Goal: Transaction & Acquisition: Purchase product/service

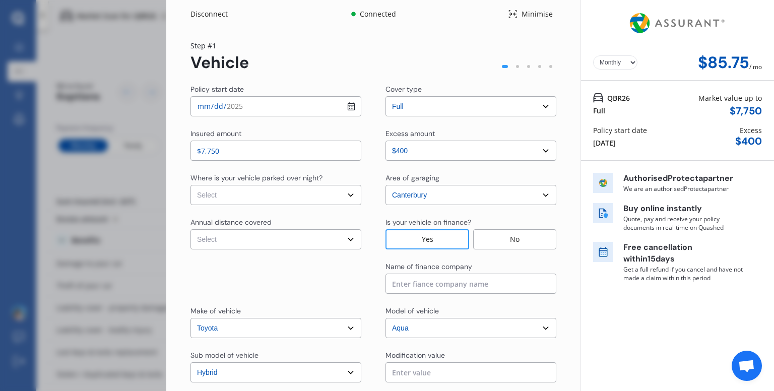
select select "full"
select select "0"
select select "Canterbury"
select select "TOYOTA"
select select "AQUA"
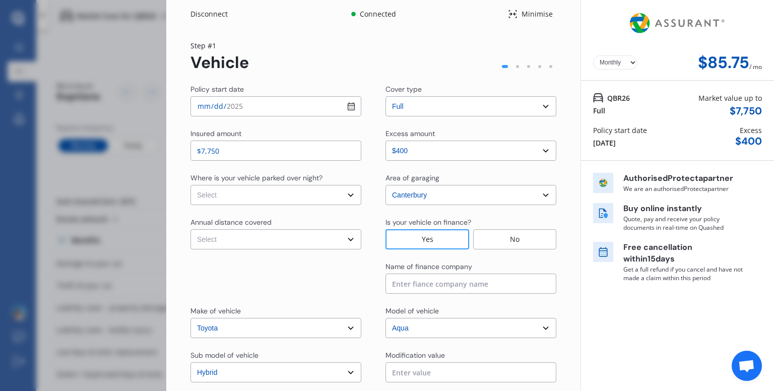
select select "HYBRID"
select select "Monthly"
click at [278, 168] on div "Policy start date [DATE] Cover type Select cover type 3rd Party 3rd Party Fire …" at bounding box center [374, 273] width 366 height 379
click at [252, 161] on div "Policy start date [DATE] Cover type Select cover type 3rd Party 3rd Party Fire …" at bounding box center [374, 273] width 366 height 379
click at [252, 156] on input "$7,750" at bounding box center [276, 151] width 171 height 20
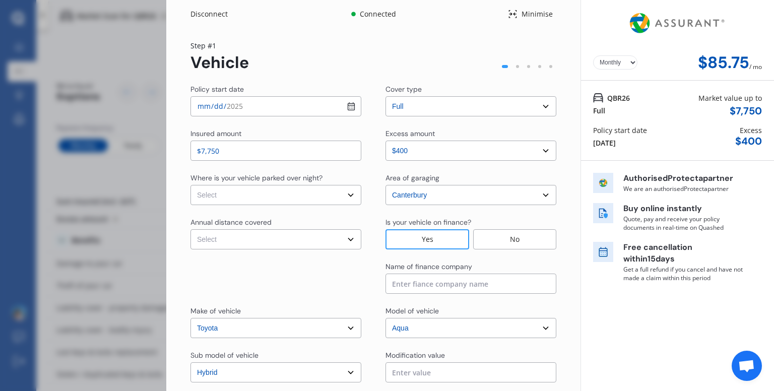
drag, startPoint x: 252, startPoint y: 156, endPoint x: 151, endPoint y: 149, distance: 101.1
click at [151, 149] on div "Disconnect Connected Minimise Yearly Monthly $85.75 / mo Step # 1 Vehicle Polic…" at bounding box center [387, 195] width 774 height 391
click at [227, 152] on input "$7,750" at bounding box center [276, 151] width 171 height 20
type input "$7"
type input "$8,500"
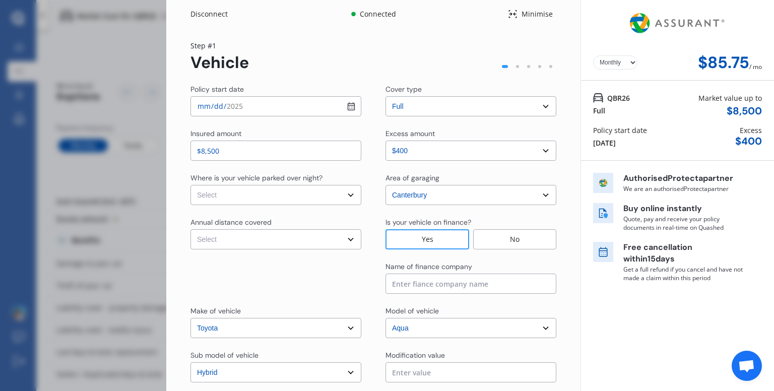
click at [427, 153] on select "Select excess amount $400 $900 $1,400" at bounding box center [471, 151] width 171 height 20
click at [386, 141] on select "Select excess amount $400 $900 $1,400" at bounding box center [471, 151] width 171 height 20
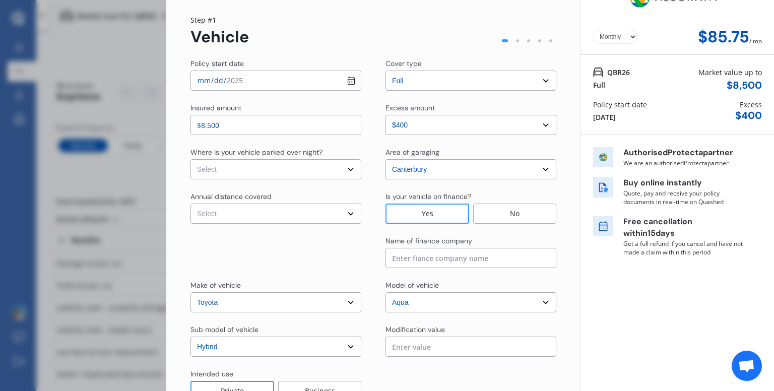
scroll to position [26, 0]
click at [308, 165] on select "Select In a garage On own property On street or road" at bounding box center [276, 169] width 171 height 20
select select "In a garage"
click at [191, 159] on select "Select In a garage On own property On street or road" at bounding box center [276, 169] width 171 height 20
click at [280, 203] on select "Select Low (less than 15,000km per year) Average (15,000-30,000km per year) Hig…" at bounding box center [276, 213] width 171 height 20
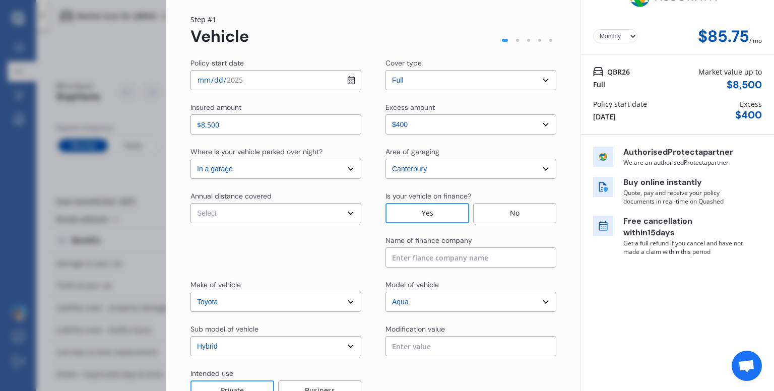
select select "15000"
click at [191, 203] on select "Select Low (less than 15,000km per year) Average (15,000-30,000km per year) Hig…" at bounding box center [276, 213] width 171 height 20
click at [289, 213] on select "Select Low (less than 15,000km per year) Average (15,000-30,000km per year) Hig…" at bounding box center [276, 213] width 171 height 20
click at [308, 208] on select "Select Low (less than 15,000km per year) Average (15,000-30,000km per year) Hig…" at bounding box center [276, 213] width 171 height 20
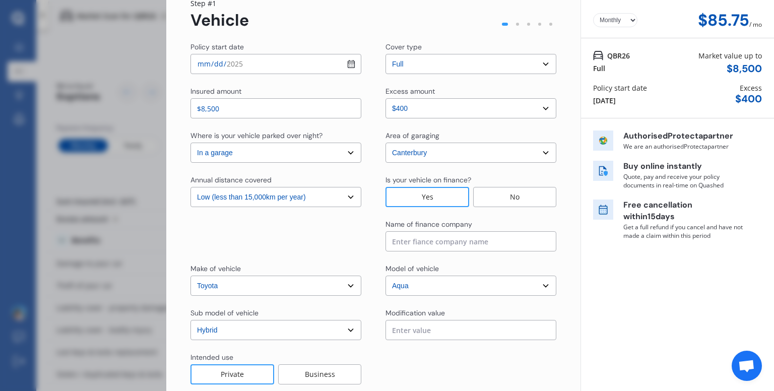
scroll to position [52, 0]
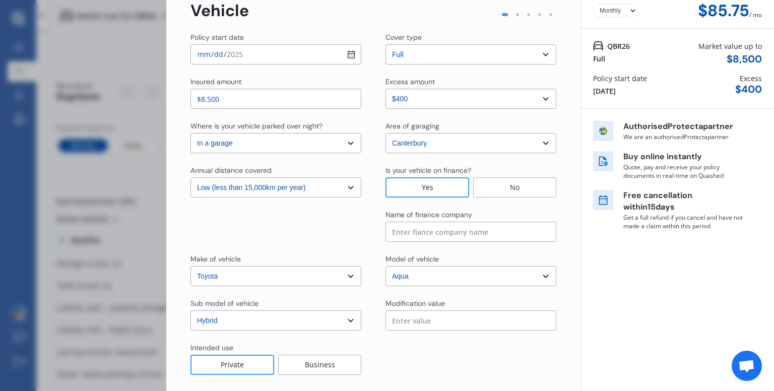
click at [429, 232] on input at bounding box center [471, 232] width 171 height 20
type input "t"
click at [349, 192] on select "Select Low (less than 15,000km per year) Average (15,000-30,000km per year) Hig…" at bounding box center [276, 187] width 171 height 20
click at [191, 177] on select "Select Low (less than 15,000km per year) Average (15,000-30,000km per year) Hig…" at bounding box center [276, 187] width 171 height 20
click at [331, 187] on select "Select Low (less than 15,000km per year) Average (15,000-30,000km per year) Hig…" at bounding box center [276, 187] width 171 height 20
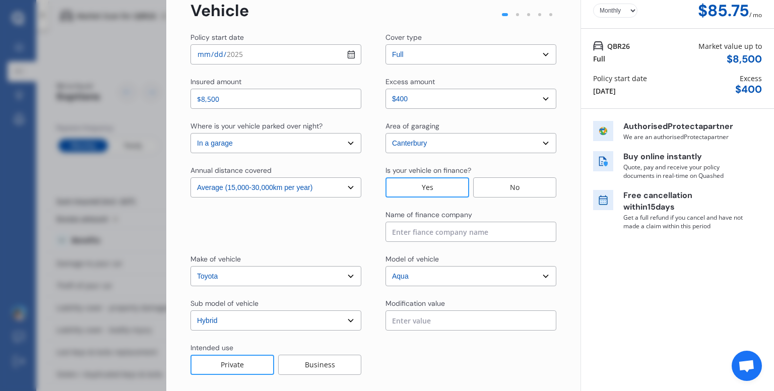
select select "15000"
click at [191, 177] on select "Select Low (less than 15,000km per year) Average (15,000-30,000km per year) Hig…" at bounding box center [276, 187] width 171 height 20
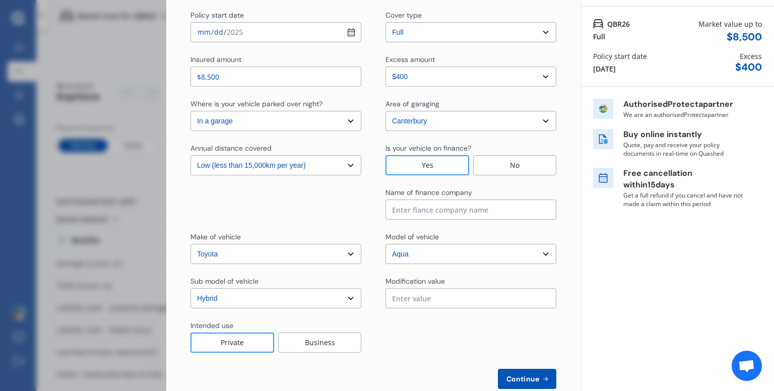
scroll to position [96, 0]
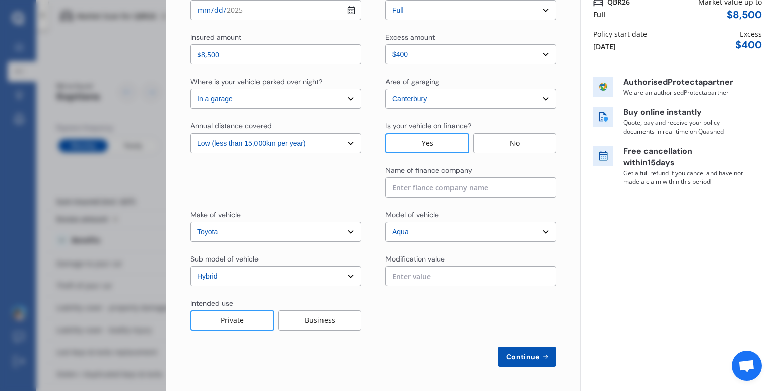
click at [408, 279] on input "text" at bounding box center [471, 276] width 171 height 20
click at [429, 188] on input at bounding box center [471, 187] width 171 height 20
type input "Toyota Finance"
click at [521, 355] on span "Continue" at bounding box center [523, 357] width 37 height 8
select select "Mr"
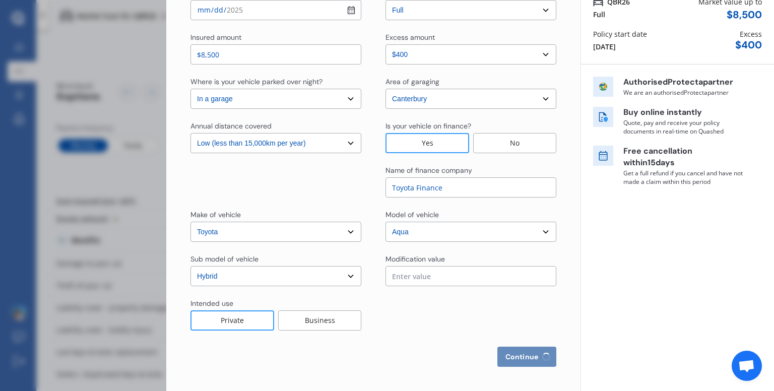
select select "04"
select select "12"
select select "2001"
select select "full"
select select "more than 4 years"
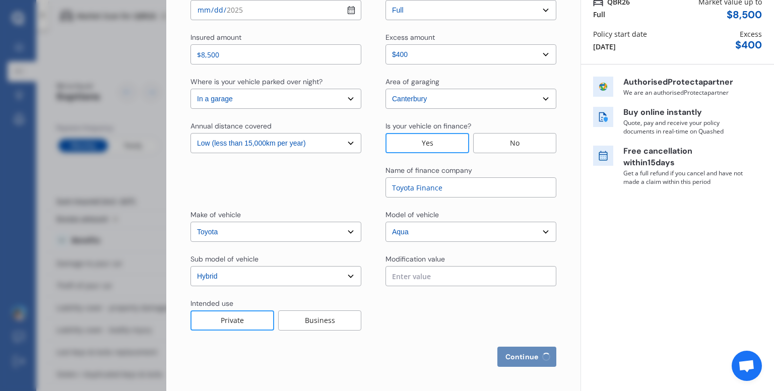
select select "[GEOGRAPHIC_DATA]"
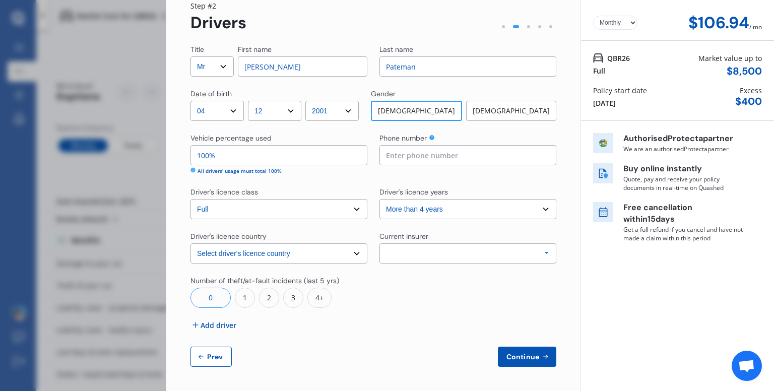
scroll to position [0, 0]
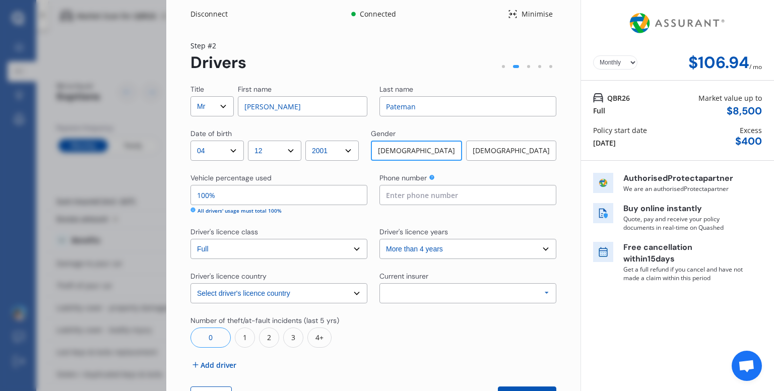
click at [523, 148] on div "[DEMOGRAPHIC_DATA]" at bounding box center [511, 151] width 90 height 20
click at [228, 105] on select "Select Mr Mrs Miss Ms Dr" at bounding box center [212, 106] width 43 height 20
select select "Miss"
click at [191, 96] on select "Select Mr Mrs Miss Ms Dr" at bounding box center [212, 106] width 43 height 20
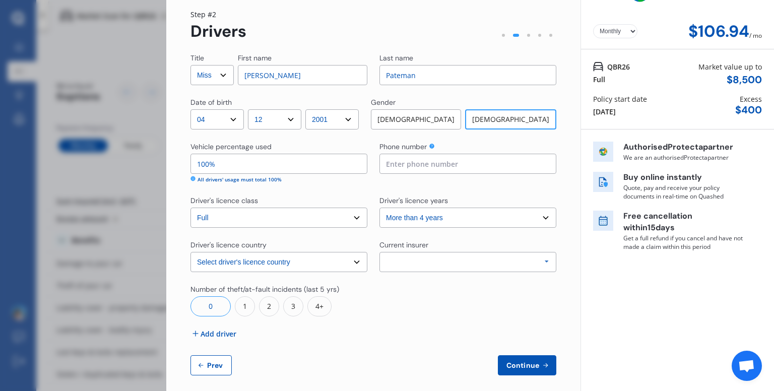
scroll to position [40, 0]
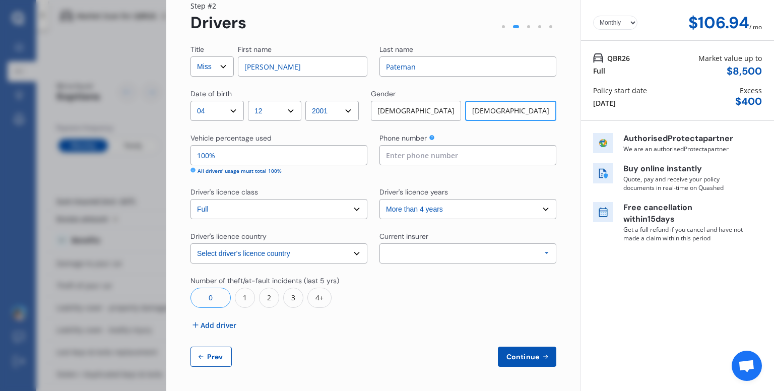
click at [410, 207] on select "Select driver's licence years Less than 1 year 1-2 years 2-4 years More than 4 …" at bounding box center [468, 209] width 177 height 20
click at [410, 261] on div "Allianz AAI AMI IAG - NZI/State [PERSON_NAME] Vero Unknown Other Insurer None P…" at bounding box center [468, 253] width 177 height 20
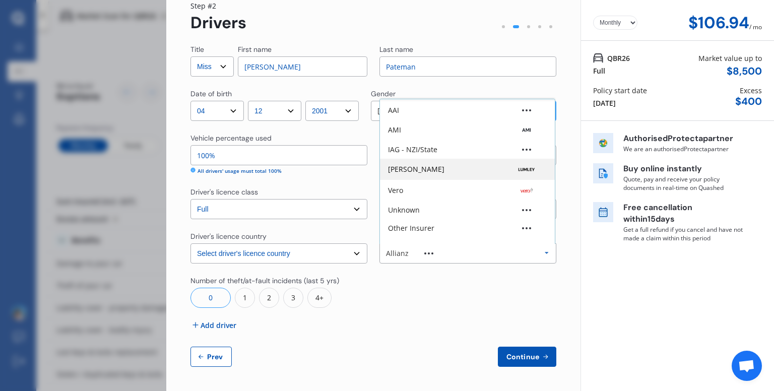
scroll to position [67, 0]
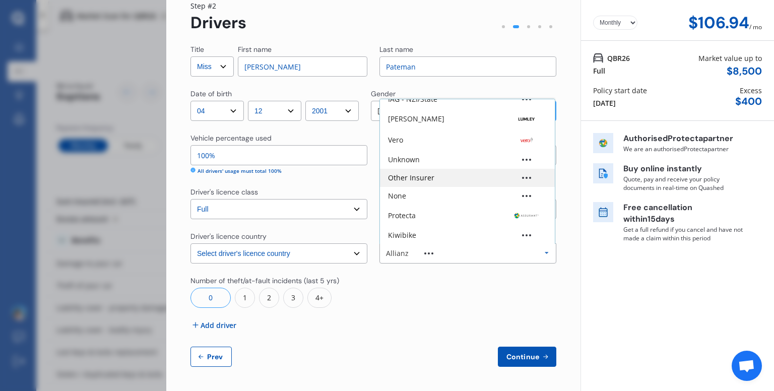
click at [431, 174] on div "Other Insurer" at bounding box center [467, 177] width 159 height 7
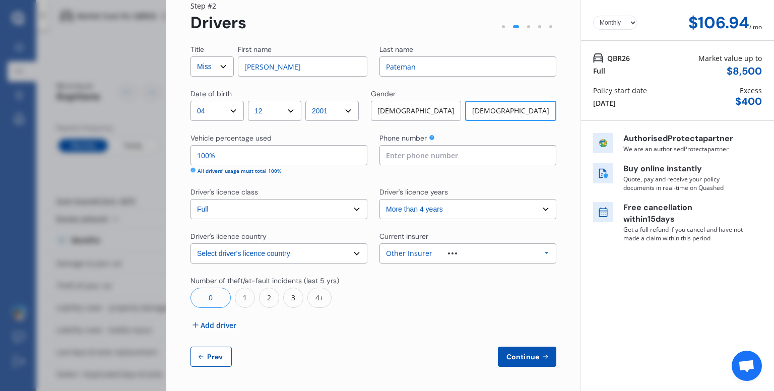
click at [421, 162] on input at bounding box center [468, 155] width 177 height 20
type input "0224551157"
click at [410, 176] on div "Title Select Mr Mrs Miss Ms Dr First name [PERSON_NAME] Last name [PERSON_NAME]…" at bounding box center [374, 205] width 366 height 323
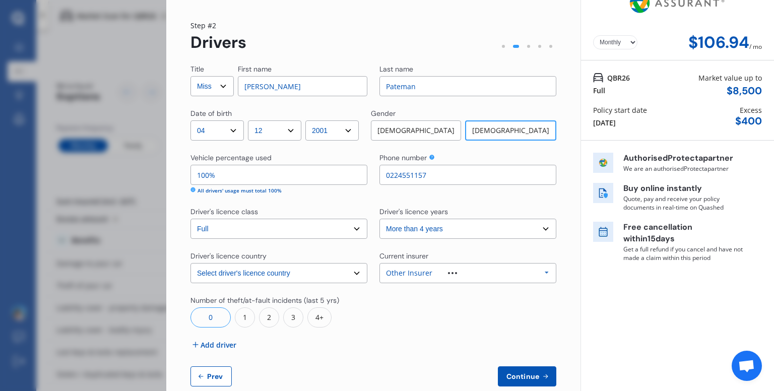
scroll to position [40, 0]
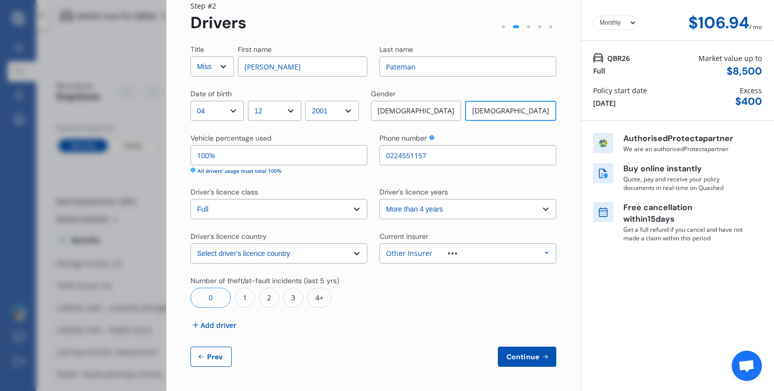
click at [615, 19] on select "Yearly Monthly" at bounding box center [615, 23] width 44 height 14
click at [615, 20] on select "Yearly Monthly" at bounding box center [615, 23] width 44 height 14
click at [541, 356] on icon at bounding box center [545, 357] width 9 height 8
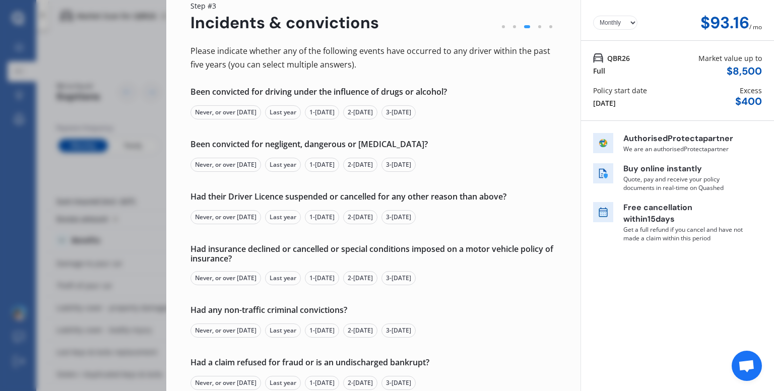
scroll to position [0, 0]
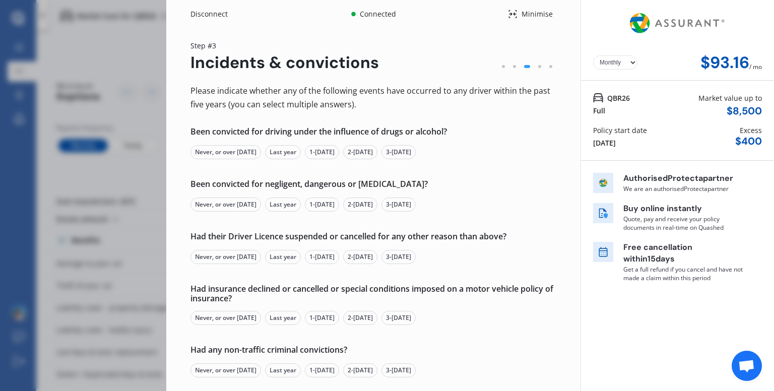
click at [238, 152] on div "Never, or over [DATE]" at bounding box center [226, 152] width 71 height 14
click at [230, 204] on div "Never, or over [DATE]" at bounding box center [226, 205] width 71 height 14
click at [228, 256] on div "Never, or over [DATE]" at bounding box center [226, 257] width 71 height 14
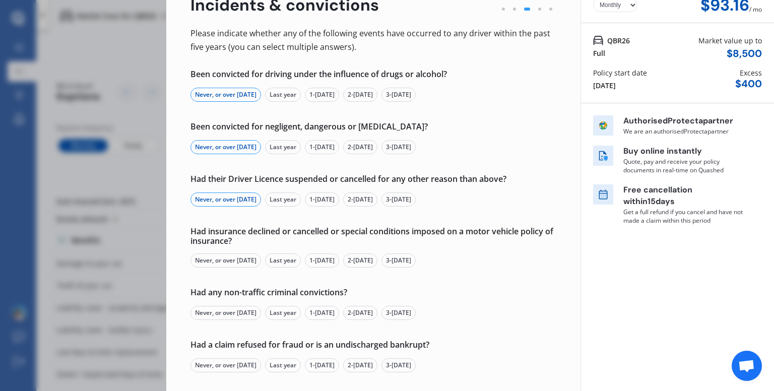
scroll to position [69, 0]
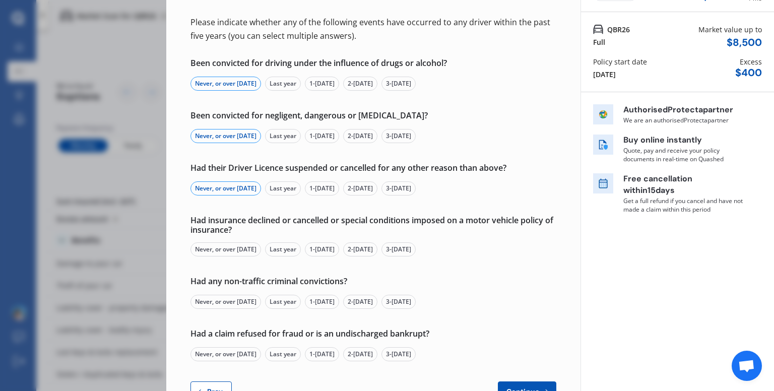
click at [234, 249] on div "Never, or over [DATE]" at bounding box center [226, 249] width 71 height 14
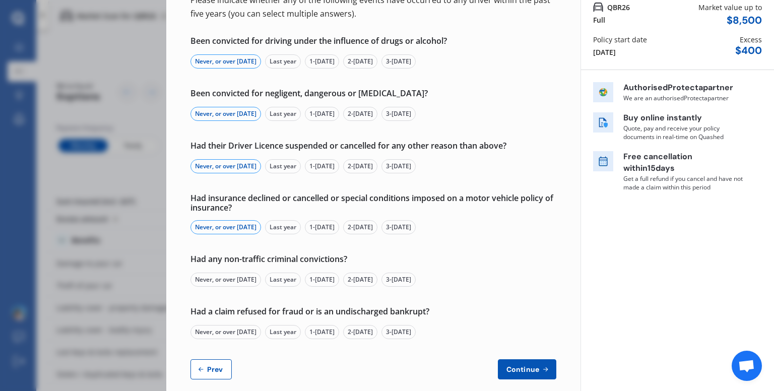
scroll to position [103, 0]
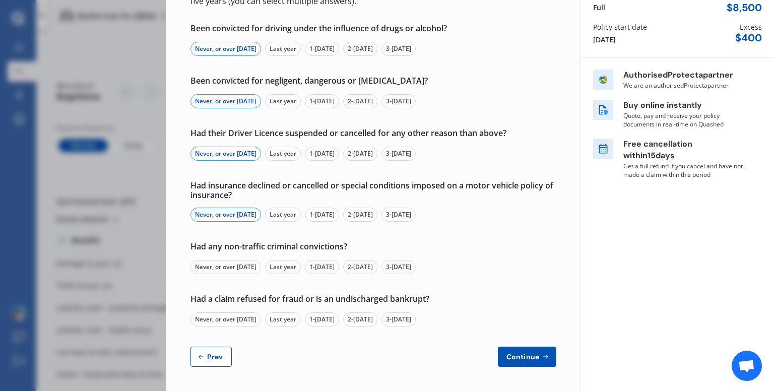
click at [223, 271] on div "Never, or over [DATE]" at bounding box center [226, 267] width 71 height 14
click at [222, 313] on div "Never, or over [DATE]" at bounding box center [226, 320] width 71 height 14
click at [498, 356] on button "Continue" at bounding box center [527, 357] width 58 height 20
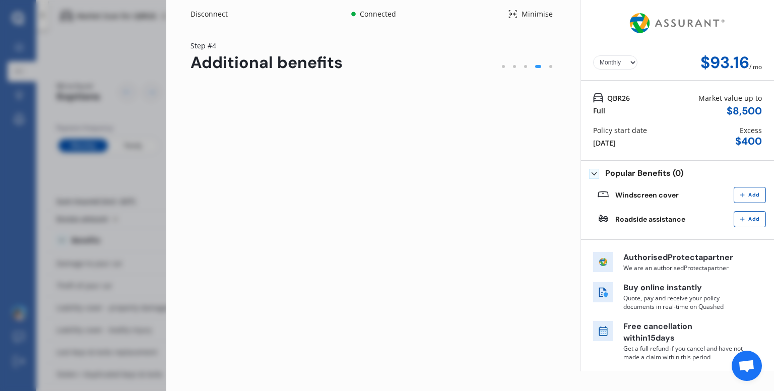
scroll to position [0, 0]
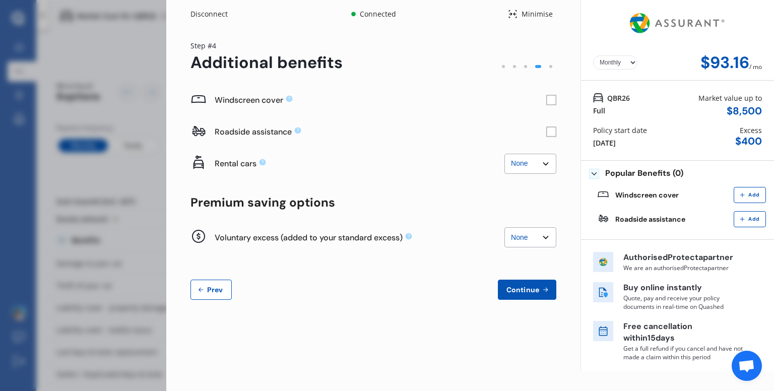
click at [546, 94] on div "Windscreen cover" at bounding box center [374, 100] width 366 height 32
click at [551, 101] on rect at bounding box center [551, 100] width 10 height 10
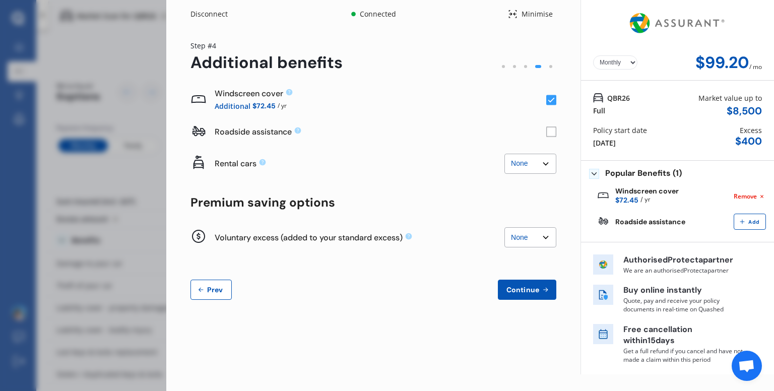
click at [448, 128] on div "Roadside assistance" at bounding box center [381, 132] width 332 height 11
click at [518, 243] on select "None $500 $1,000" at bounding box center [531, 237] width 52 height 20
click at [532, 230] on select "None $500 $1,000" at bounding box center [531, 237] width 52 height 20
click at [543, 166] on select "None $2,500 $5,000" at bounding box center [531, 164] width 52 height 20
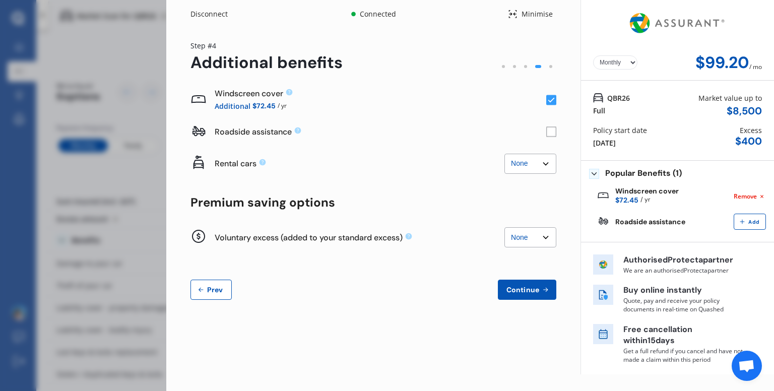
click at [538, 288] on span "Continue" at bounding box center [523, 290] width 37 height 8
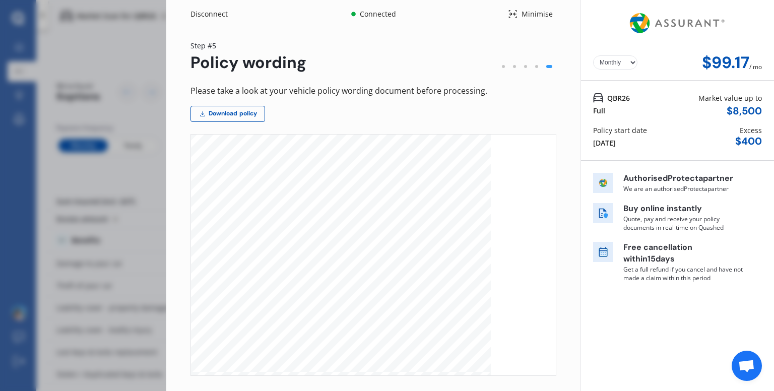
scroll to position [2034, 0]
click at [251, 110] on link "Download policy" at bounding box center [228, 114] width 75 height 16
